Goal: Task Accomplishment & Management: Use online tool/utility

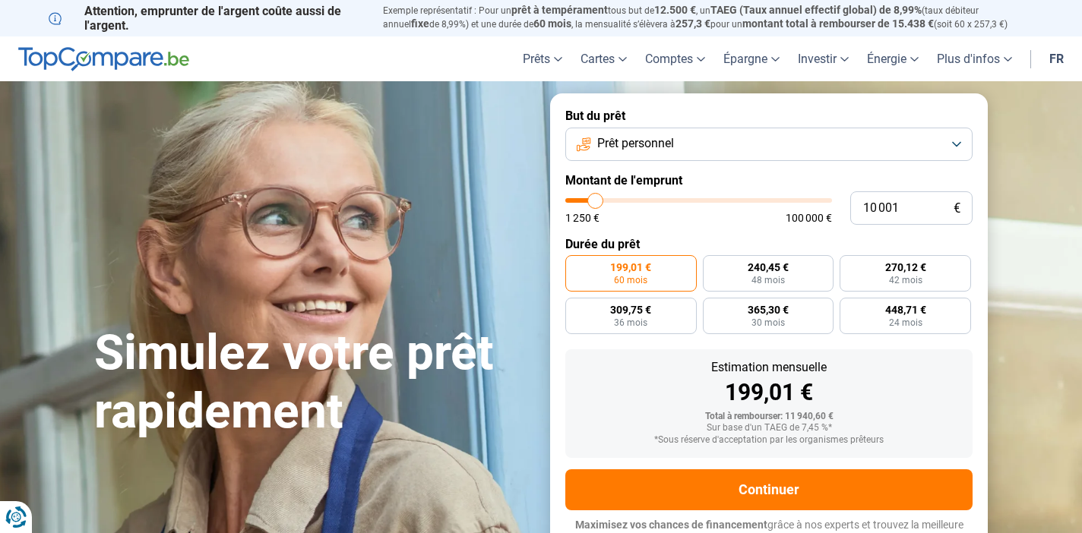
click at [688, 152] on button "Prêt personnel" at bounding box center [768, 144] width 407 height 33
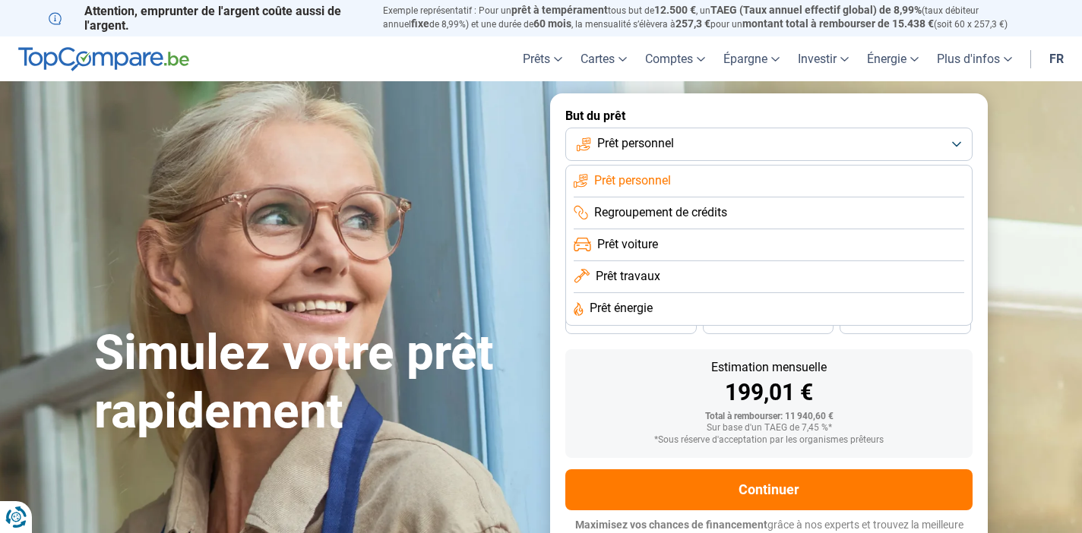
click at [627, 281] on span "Prêt travaux" at bounding box center [628, 276] width 65 height 17
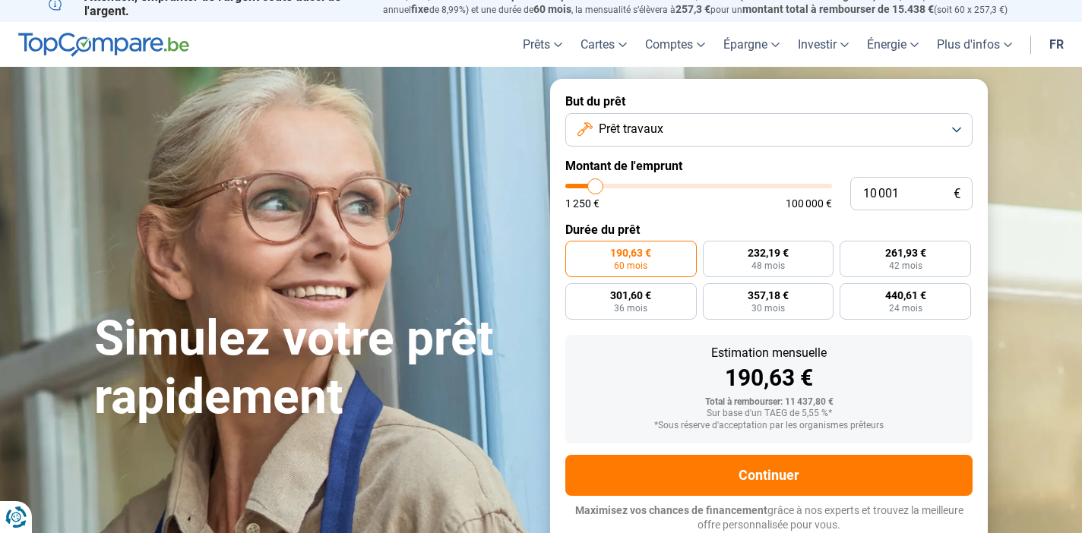
scroll to position [14, 0]
type input "9 250"
type input "9250"
type input "9 500"
type input "9500"
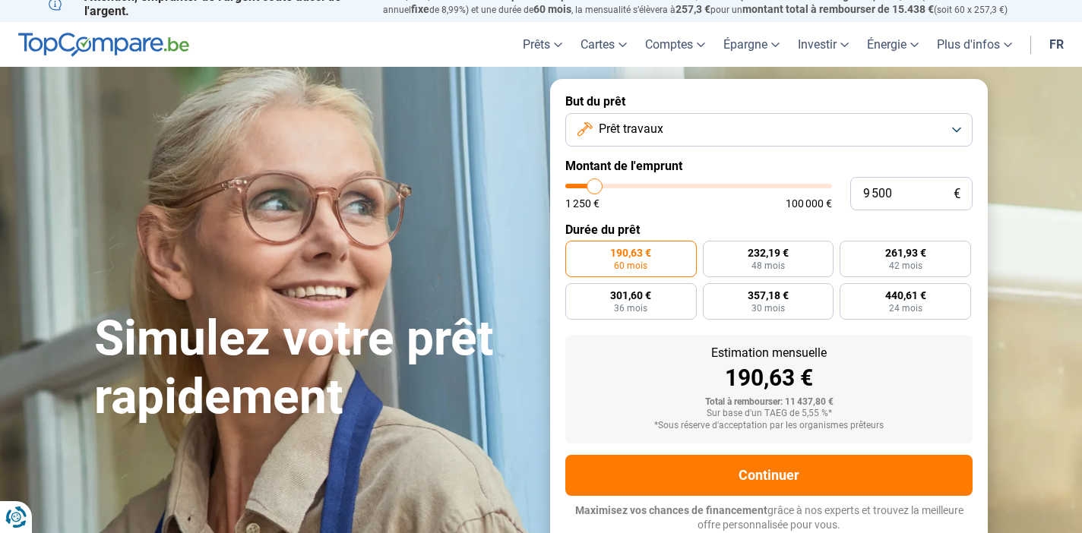
type input "10 000"
type input "10000"
type input "11 000"
type input "11000"
type input "12 750"
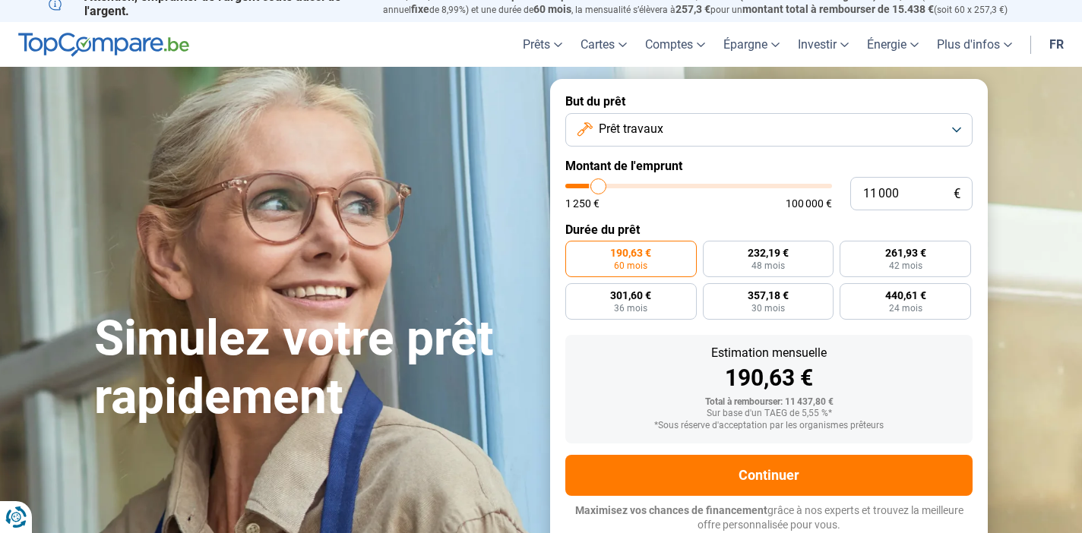
type input "12750"
type input "13 250"
type input "13250"
type input "13 500"
type input "13500"
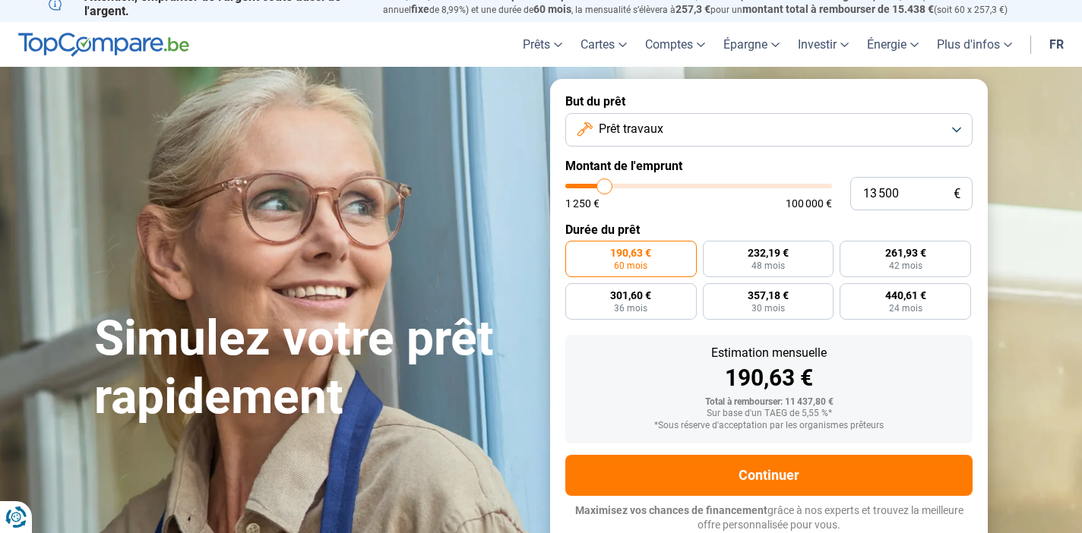
type input "13 250"
drag, startPoint x: 593, startPoint y: 188, endPoint x: 603, endPoint y: 188, distance: 9.9
type input "13250"
click at [604, 188] on input "range" at bounding box center [698, 186] width 267 height 5
drag, startPoint x: 911, startPoint y: 194, endPoint x: 840, endPoint y: 194, distance: 70.7
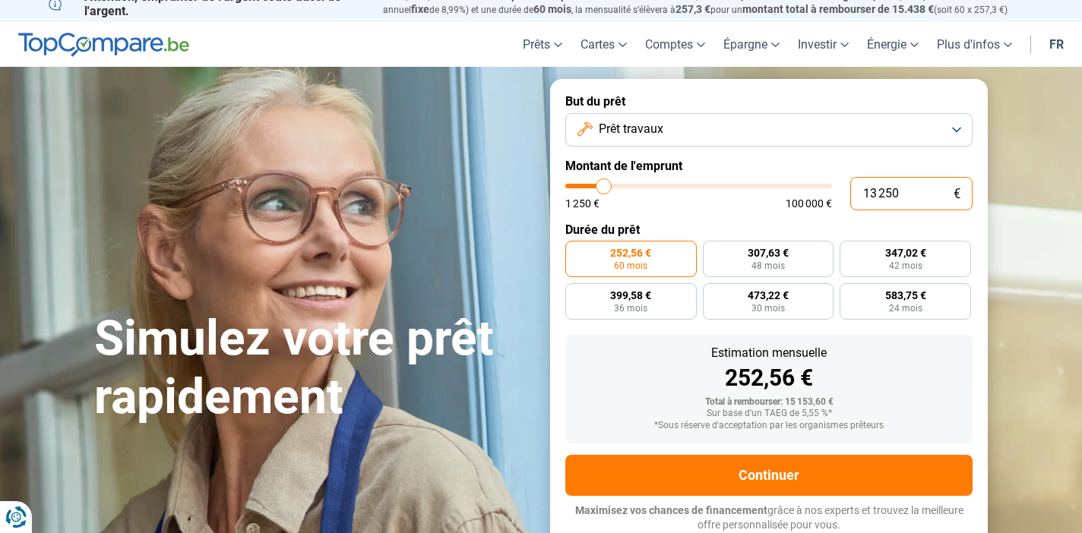
click at [840, 194] on div "13 250 € 1 250 € 100 000 €" at bounding box center [768, 193] width 407 height 33
paste input "7 673"
type input "7 673"
type input "7750"
radio input "true"
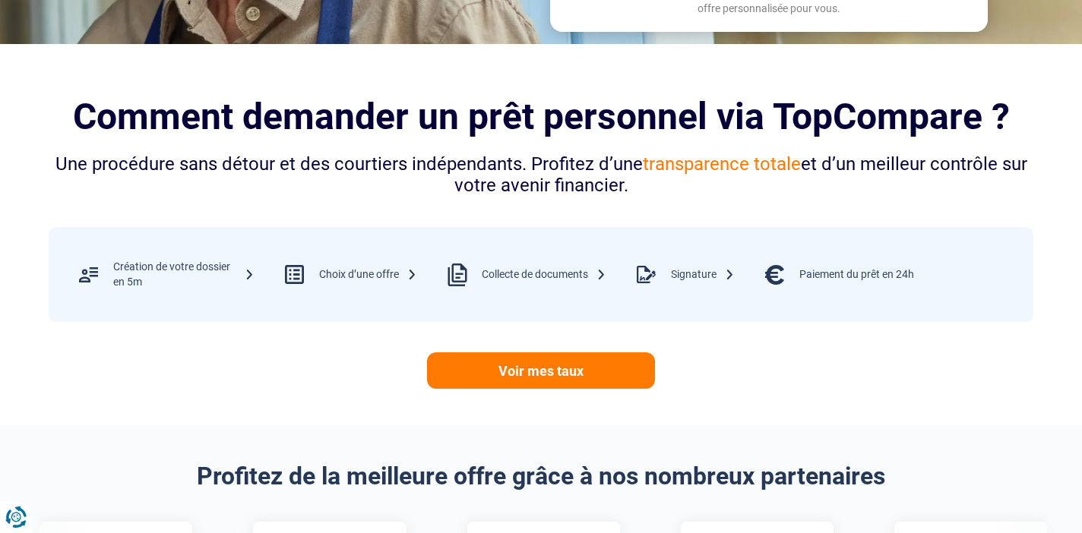
scroll to position [0, 0]
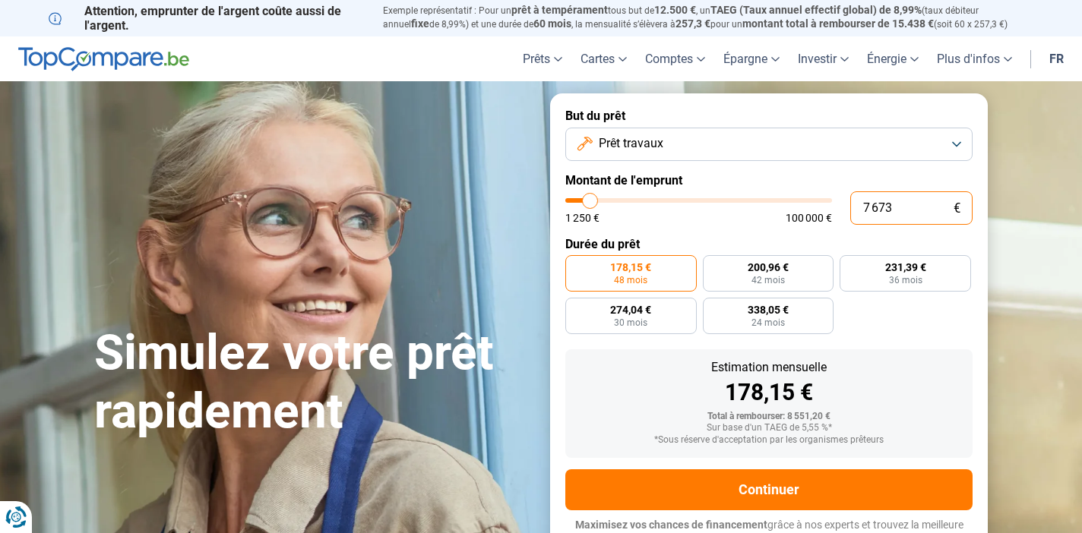
type input "7 673"
